Goal: Browse casually

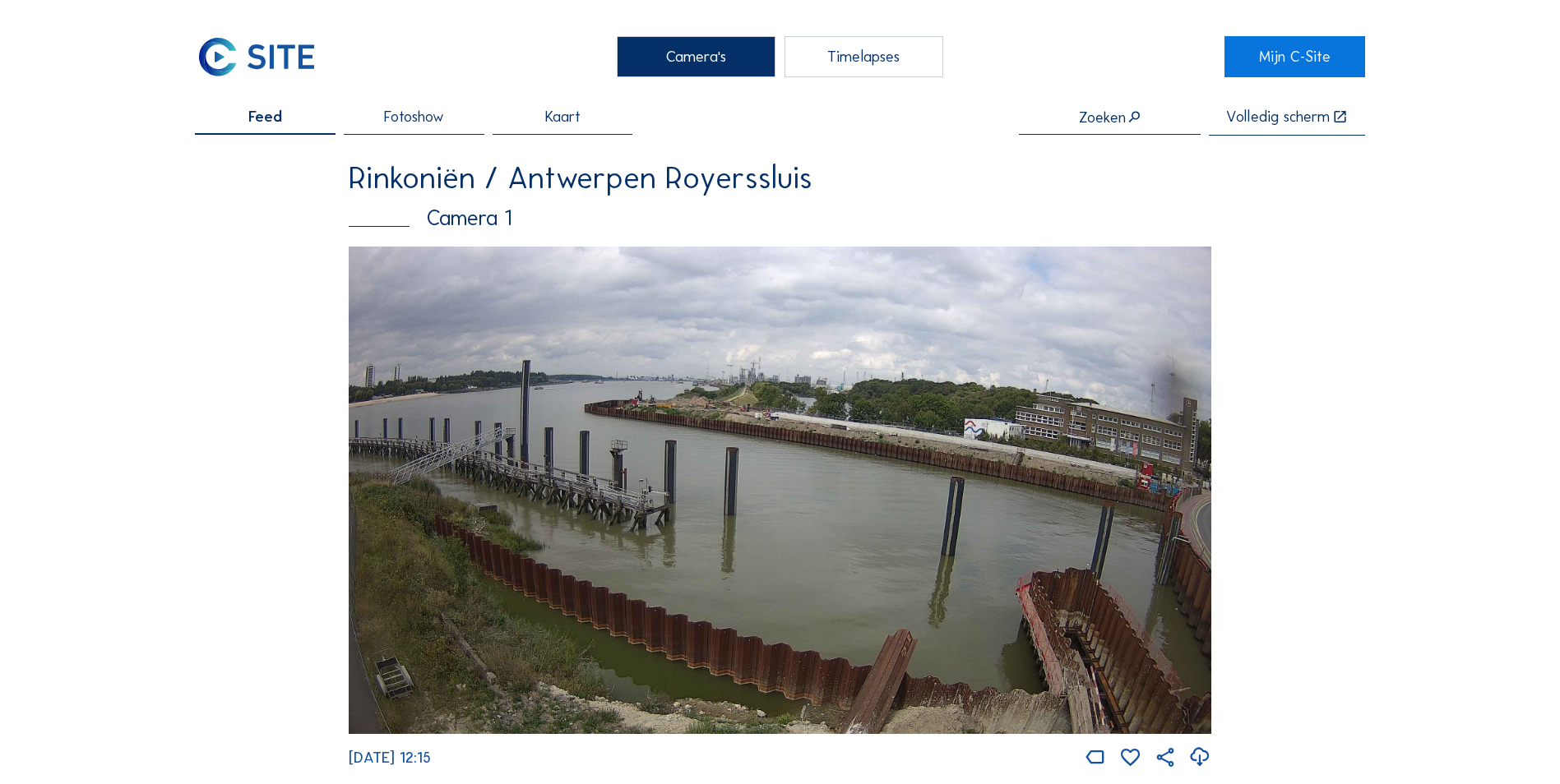
scroll to position [576, 0]
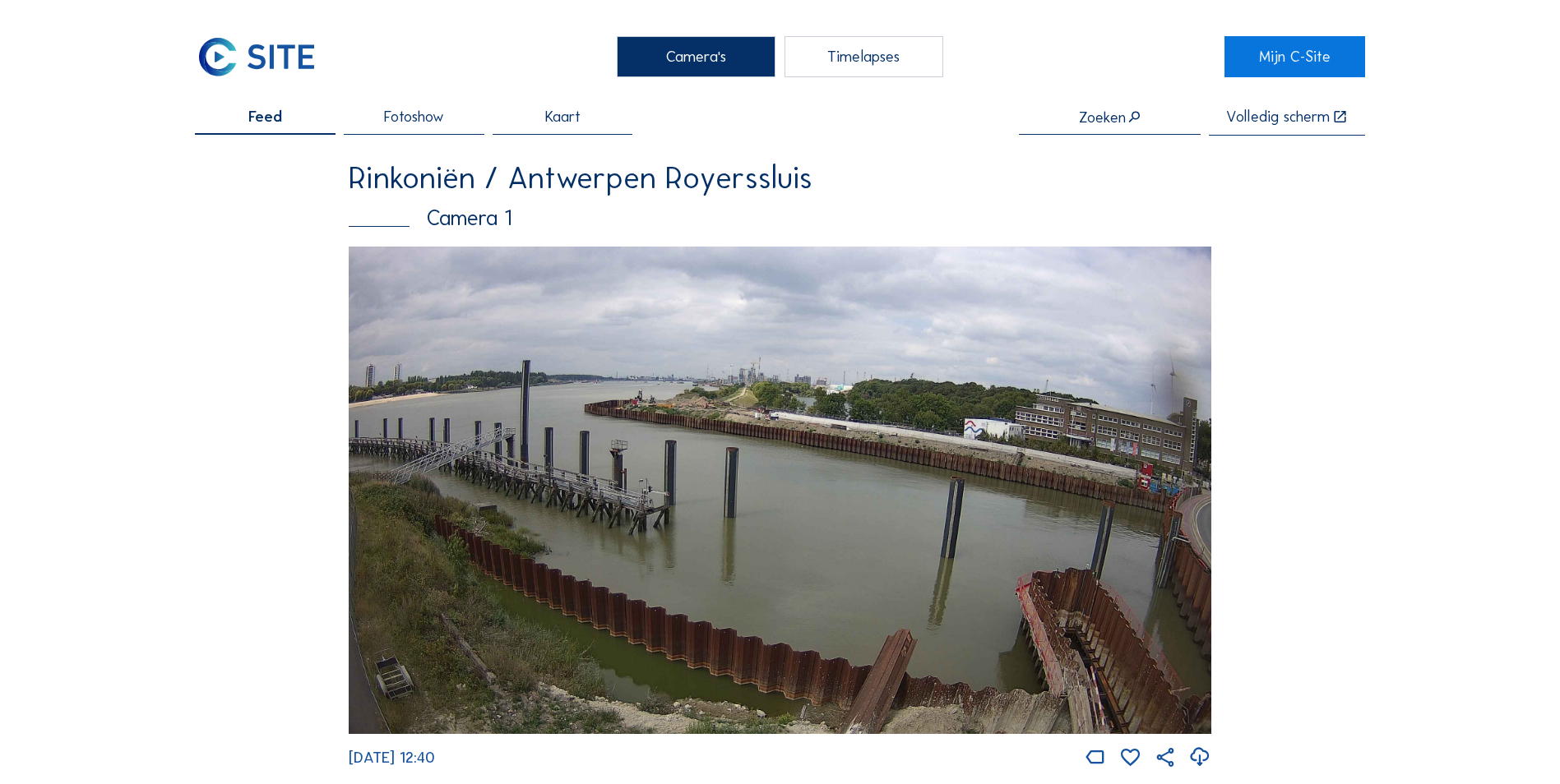
scroll to position [658, 0]
